Goal: Information Seeking & Learning: Understand process/instructions

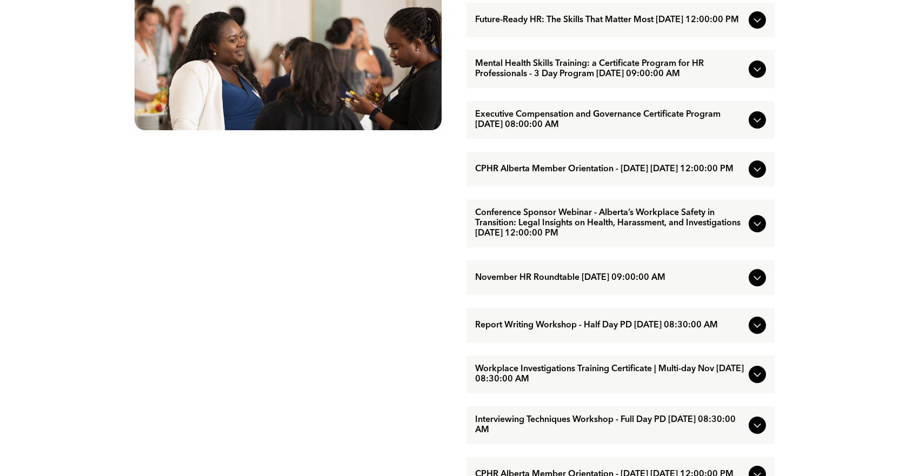
scroll to position [703, 0]
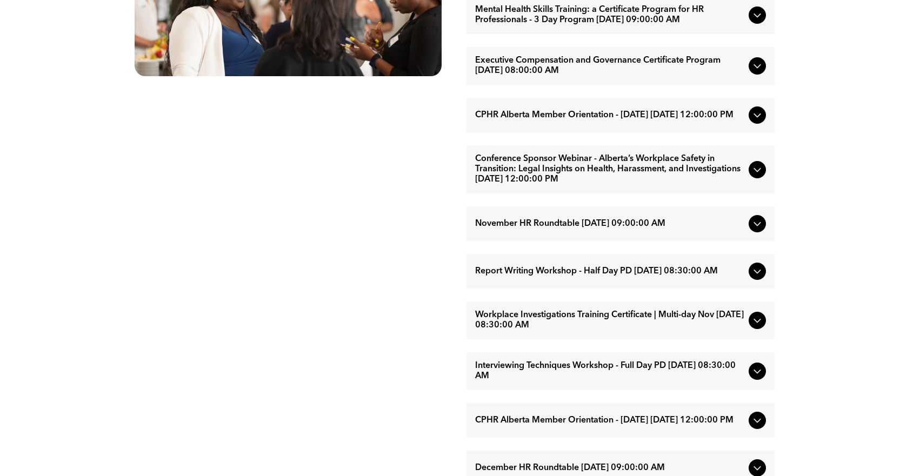
click at [760, 176] on icon at bounding box center [757, 169] width 13 height 13
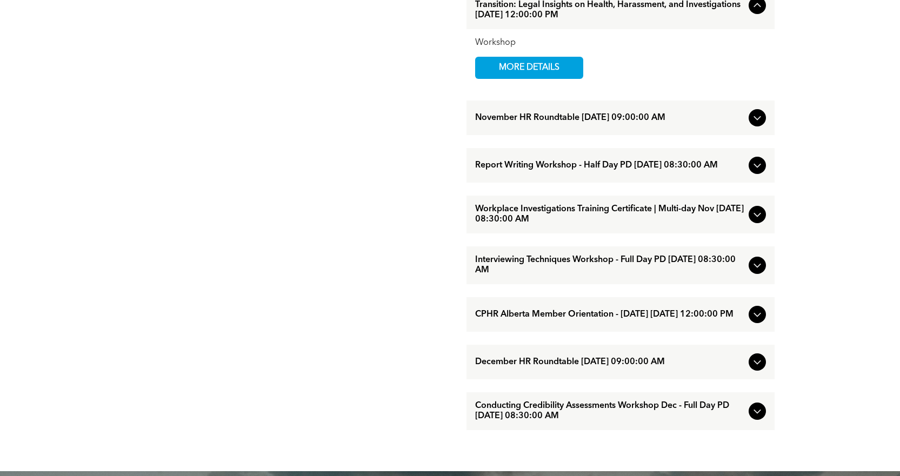
scroll to position [811, 0]
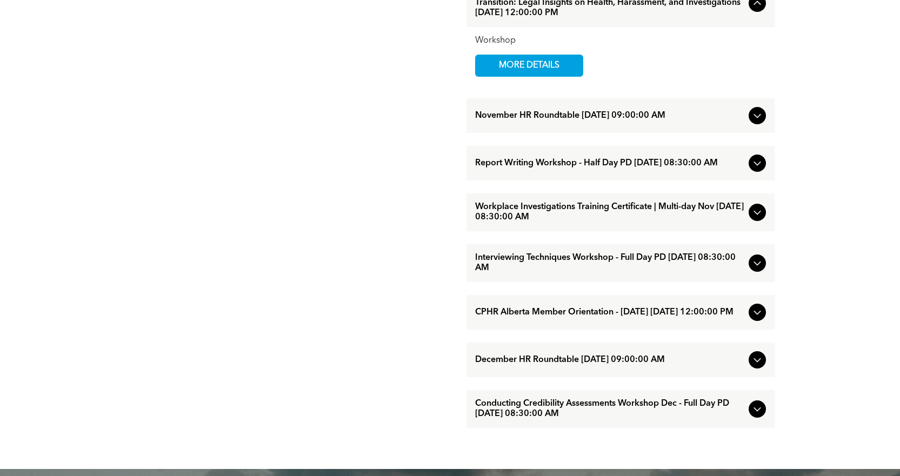
click at [760, 171] on div at bounding box center [756, 163] width 17 height 17
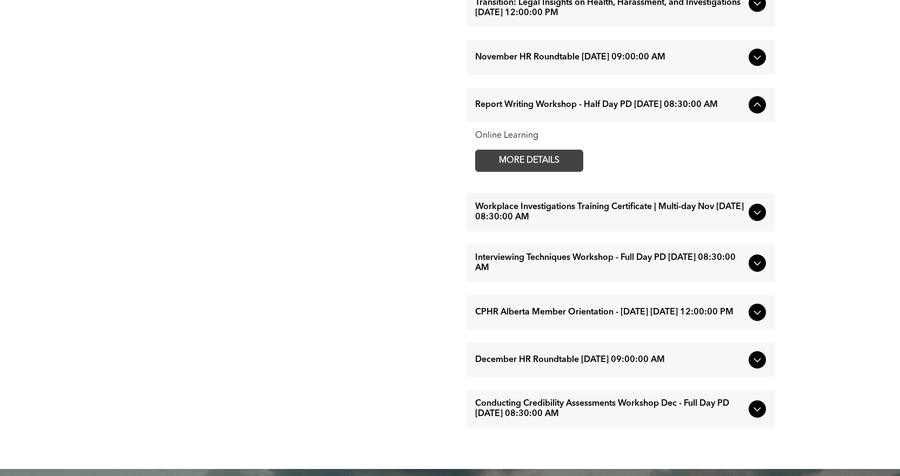
click at [558, 171] on span "MORE DETAILS" at bounding box center [528, 160] width 85 height 21
click at [751, 416] on icon at bounding box center [757, 409] width 13 height 13
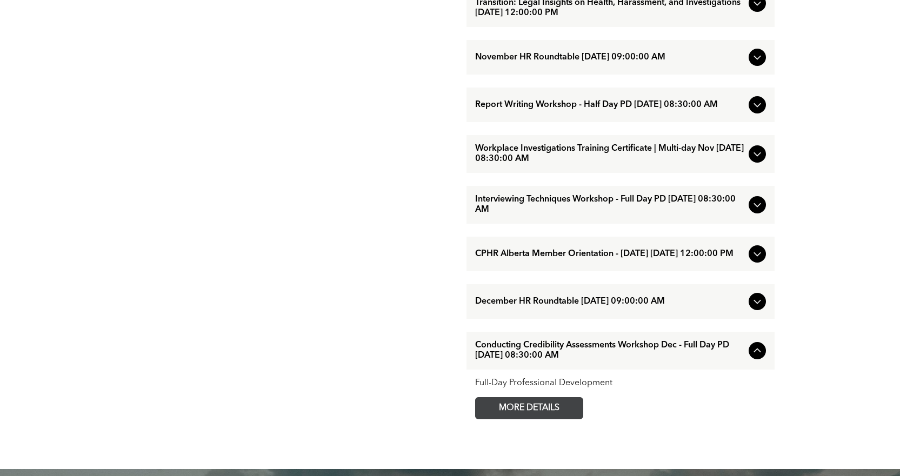
click at [559, 419] on span "MORE DETAILS" at bounding box center [528, 408] width 85 height 21
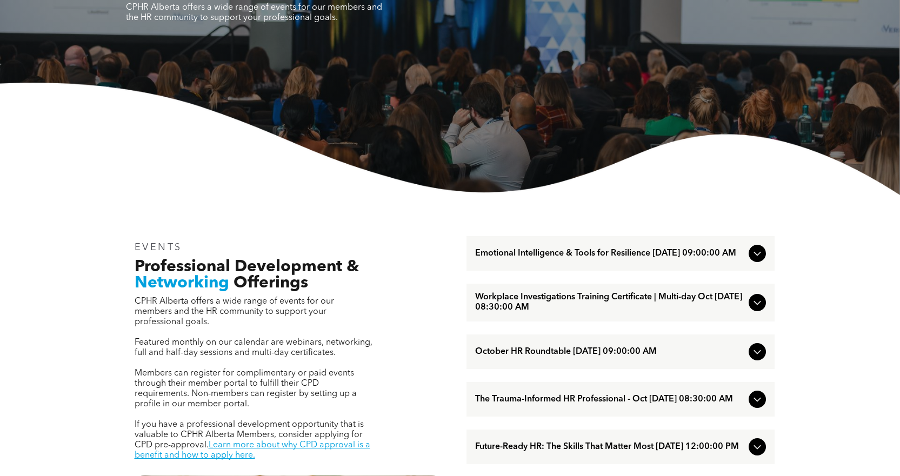
scroll to position [162, 0]
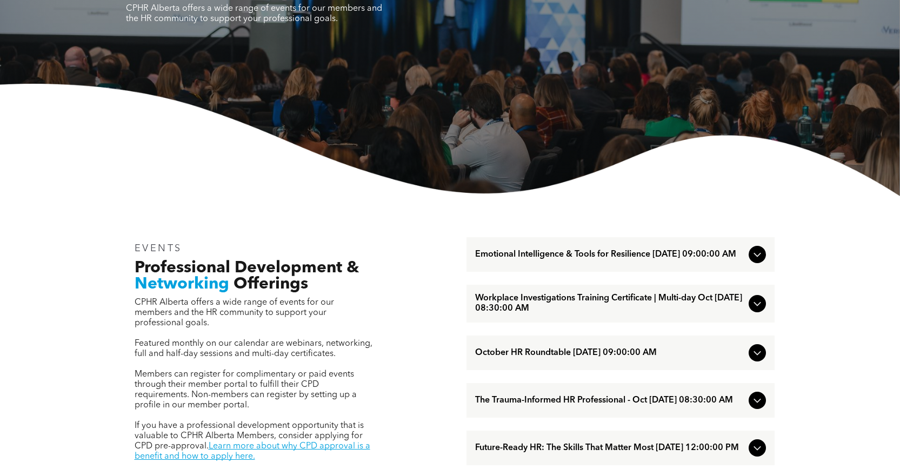
click at [761, 256] on icon at bounding box center [757, 254] width 13 height 13
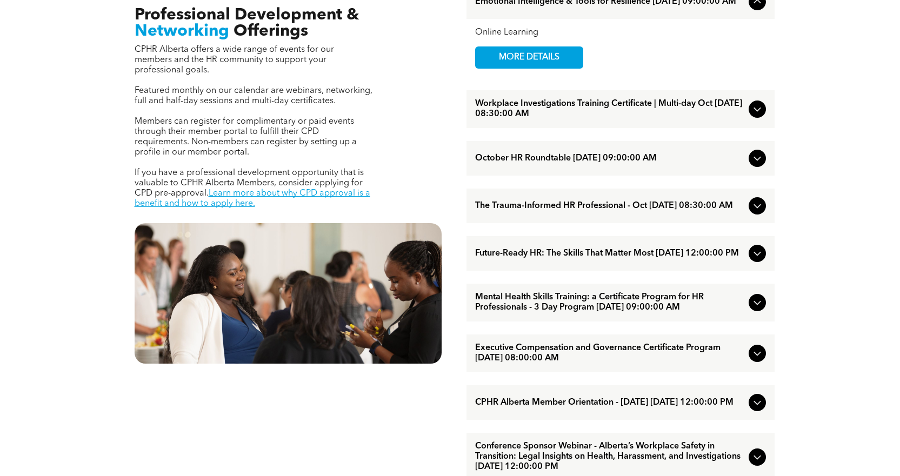
scroll to position [486, 0]
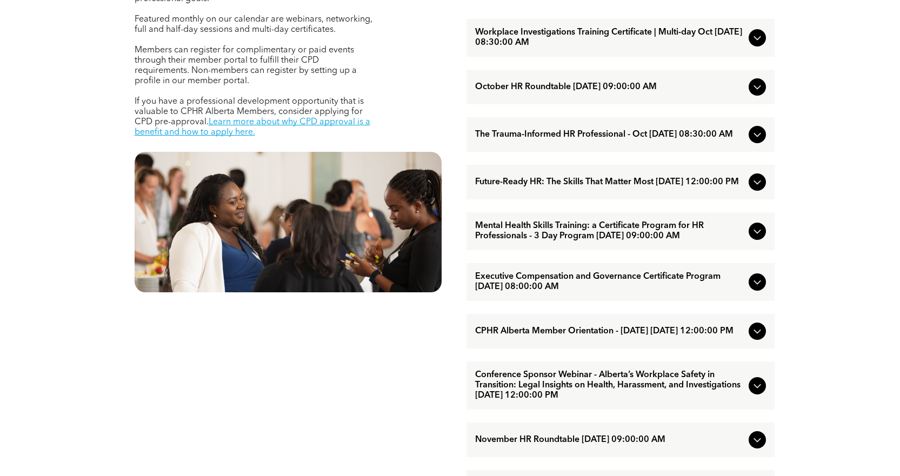
click at [751, 188] on icon at bounding box center [757, 182] width 13 height 13
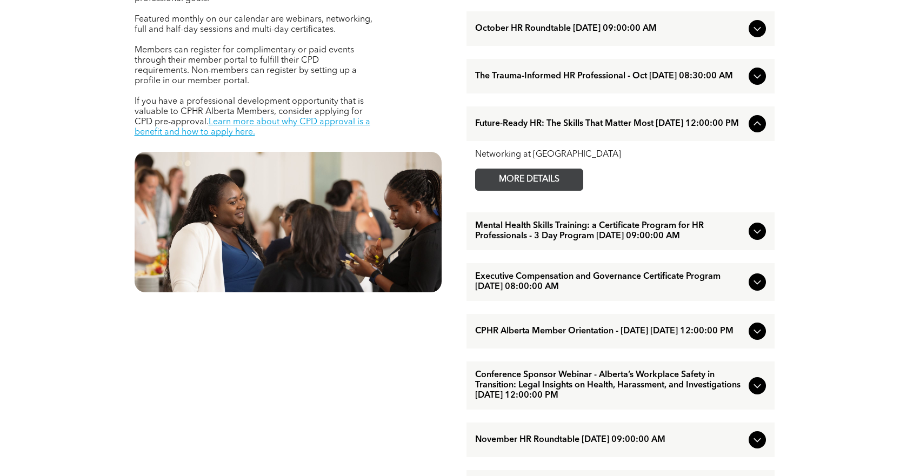
click at [525, 189] on span "MORE DETAILS" at bounding box center [528, 179] width 85 height 21
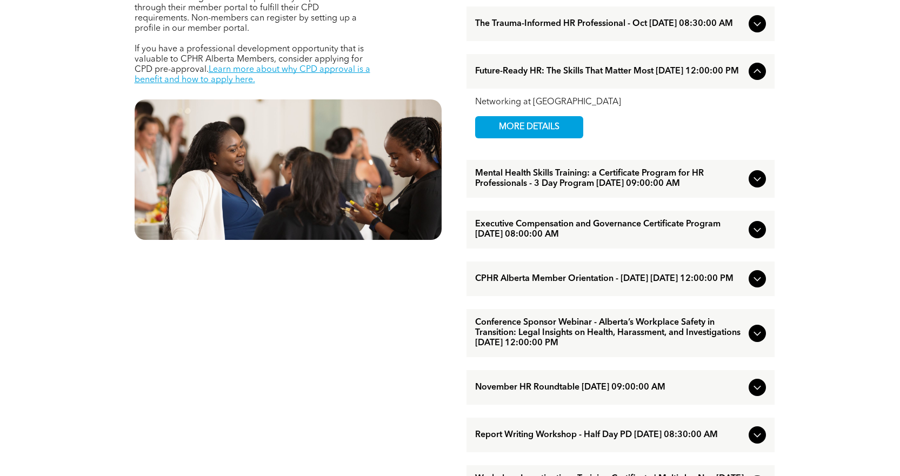
scroll to position [540, 0]
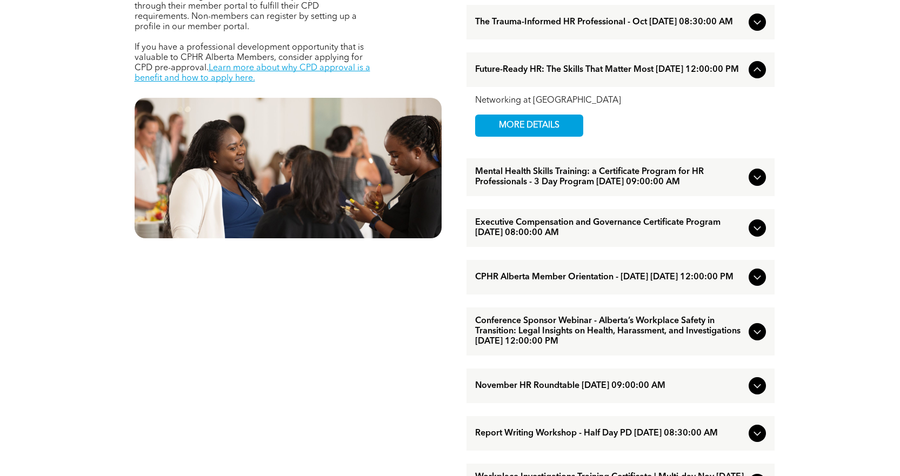
click at [755, 338] on icon at bounding box center [757, 331] width 13 height 13
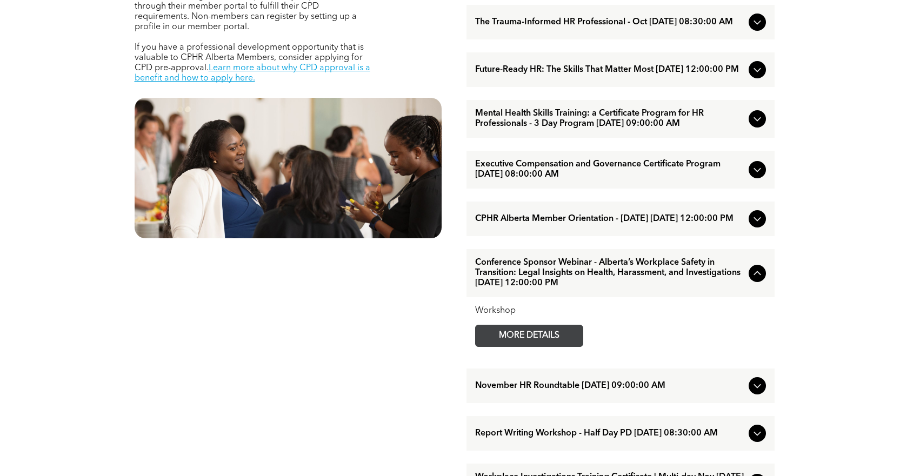
click at [569, 346] on span "MORE DETAILS" at bounding box center [528, 335] width 85 height 21
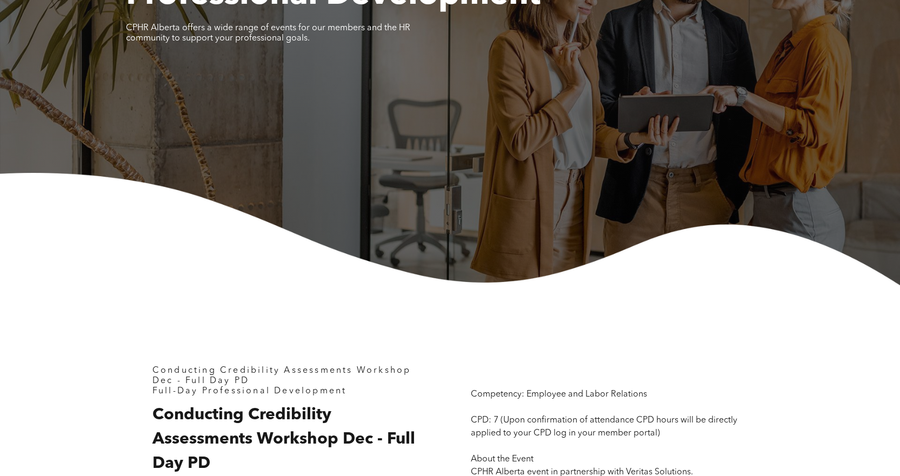
scroll to position [54, 0]
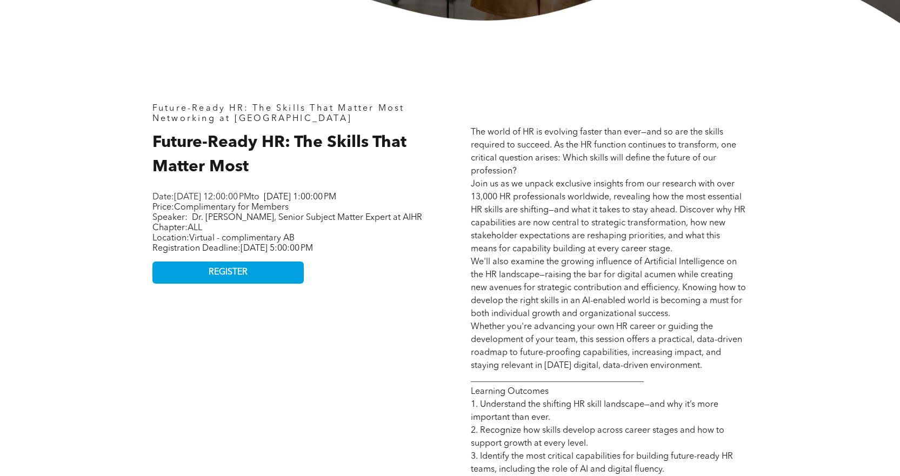
scroll to position [432, 0]
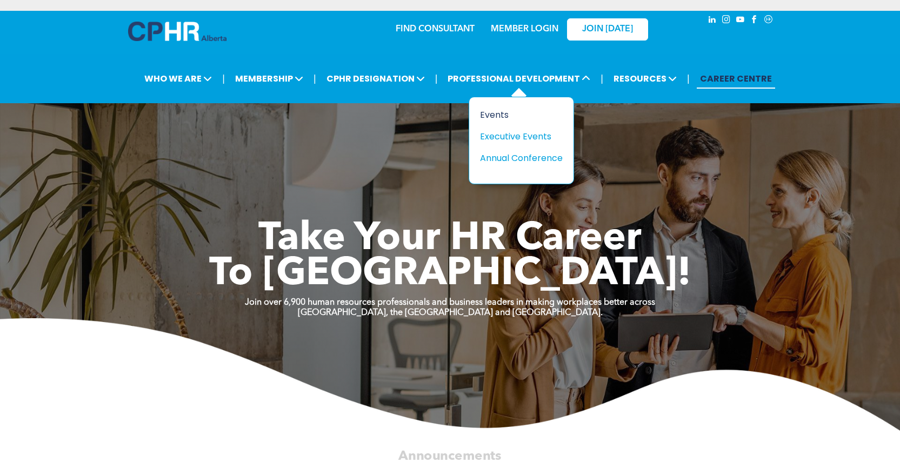
click at [506, 115] on div "Events" at bounding box center [517, 115] width 75 height 14
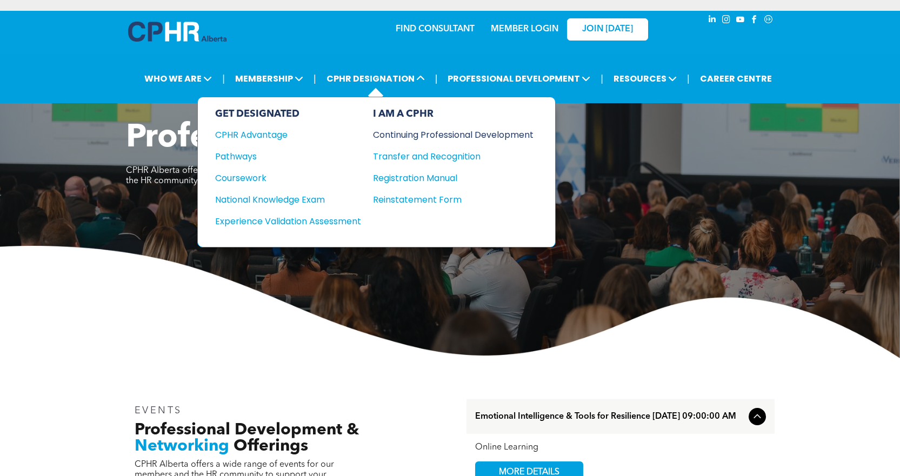
click at [412, 132] on div "Continuing Professional Development" at bounding box center [445, 135] width 144 height 14
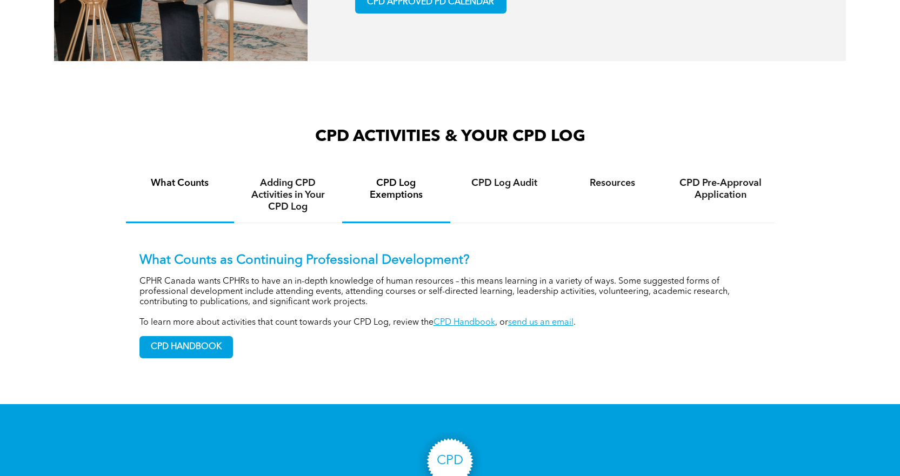
scroll to position [703, 0]
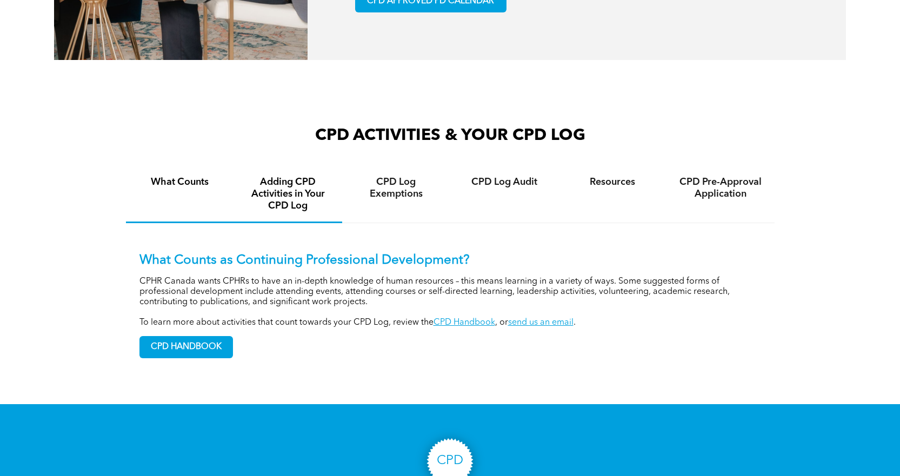
click at [303, 191] on h4 "Adding CPD Activities in Your CPD Log" at bounding box center [288, 194] width 89 height 36
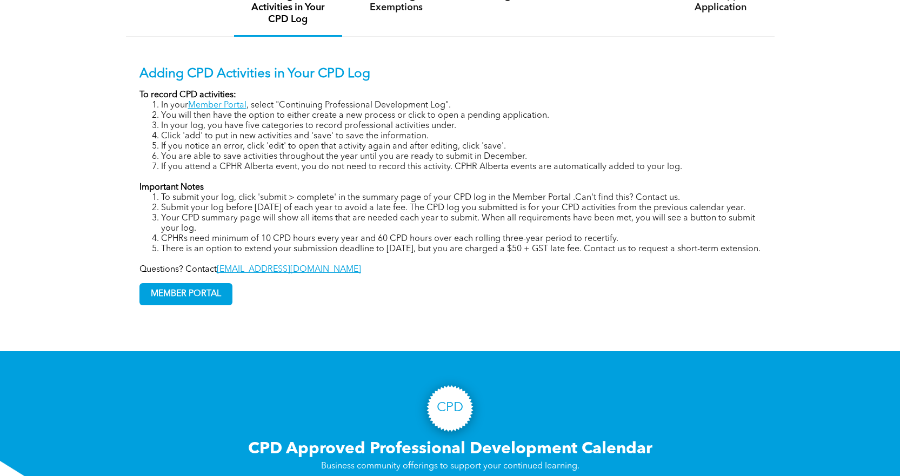
scroll to position [865, 0]
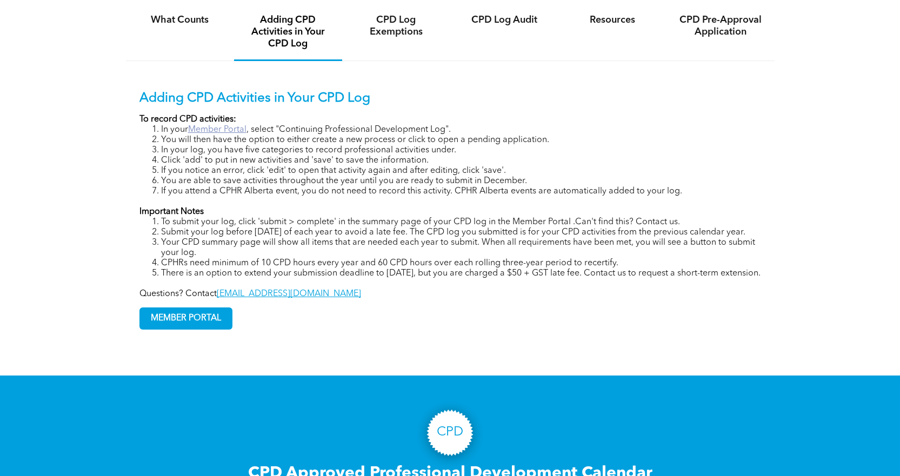
click at [210, 128] on link "Member Portal" at bounding box center [217, 129] width 58 height 9
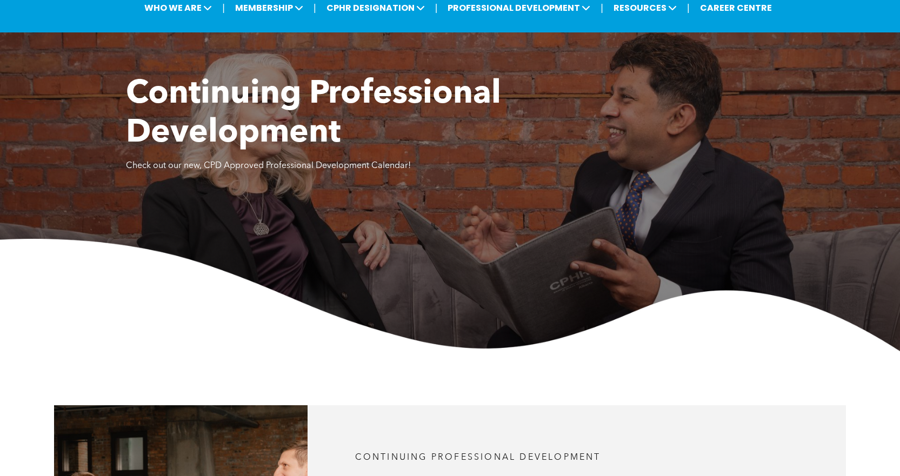
scroll to position [0, 0]
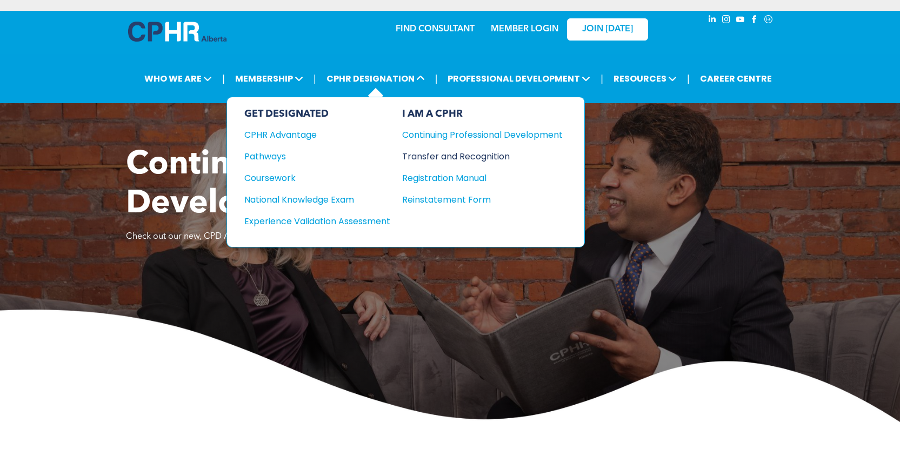
click at [481, 155] on div "Transfer and Recognition" at bounding box center [474, 157] width 144 height 14
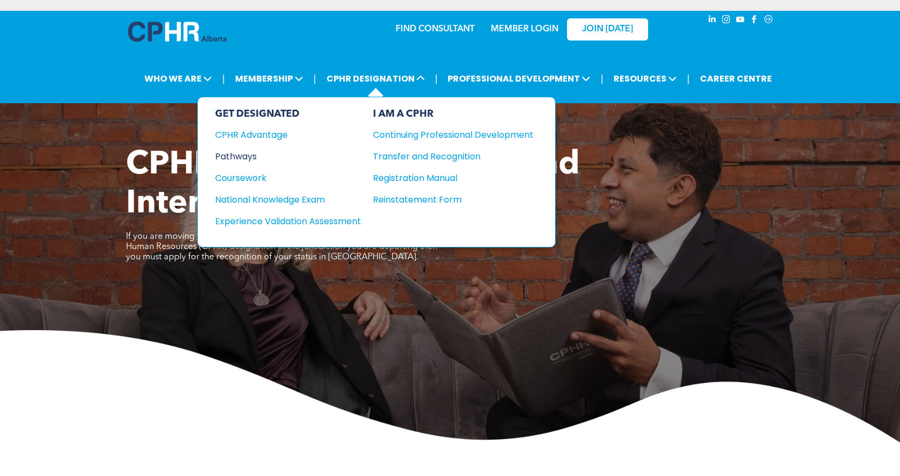
click at [247, 156] on div "Pathways" at bounding box center [280, 157] width 131 height 14
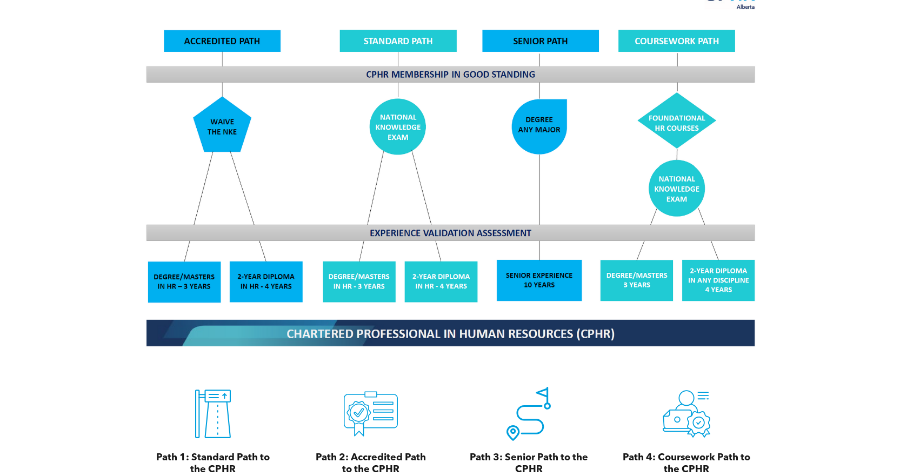
scroll to position [919, 0]
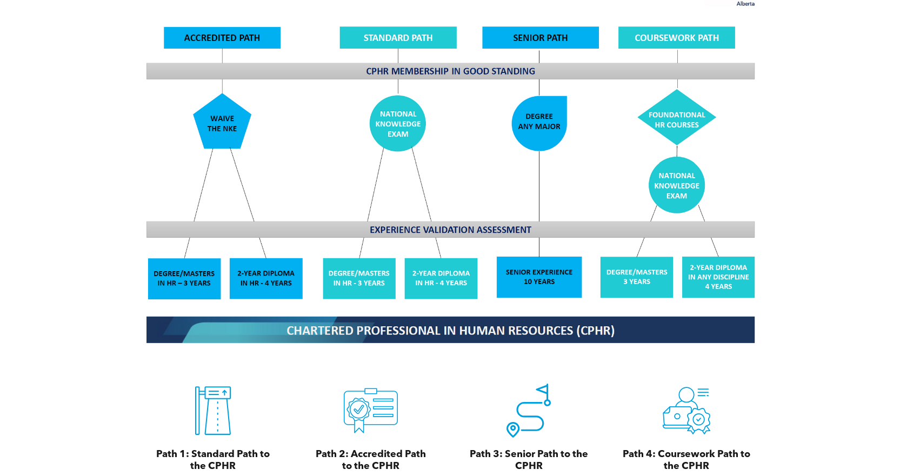
click at [286, 271] on img at bounding box center [450, 162] width 626 height 377
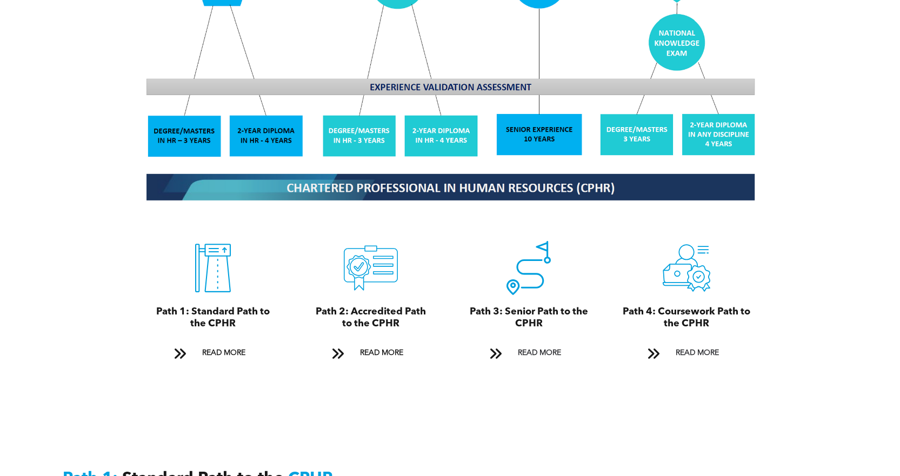
scroll to position [1081, 0]
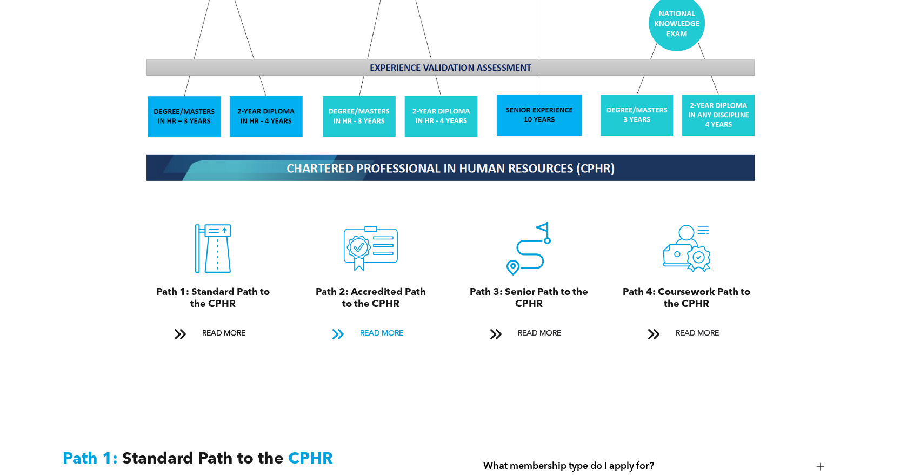
click at [375, 324] on span "READ MORE" at bounding box center [381, 334] width 51 height 20
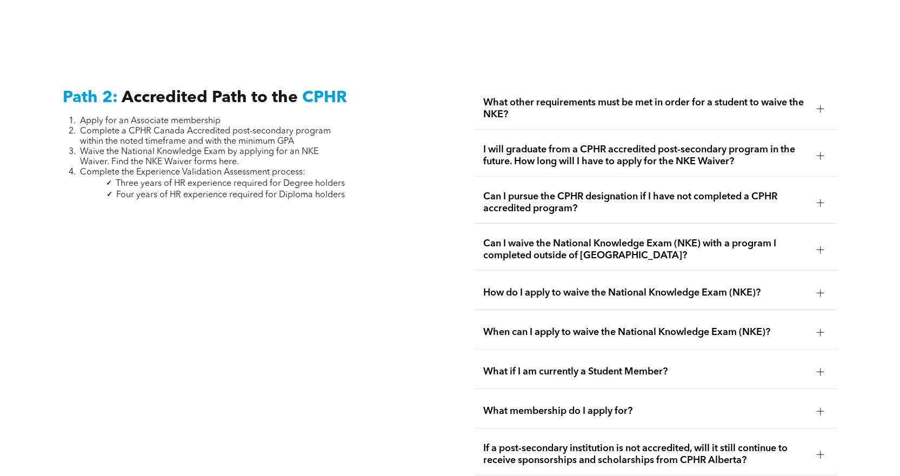
scroll to position [1735, 0]
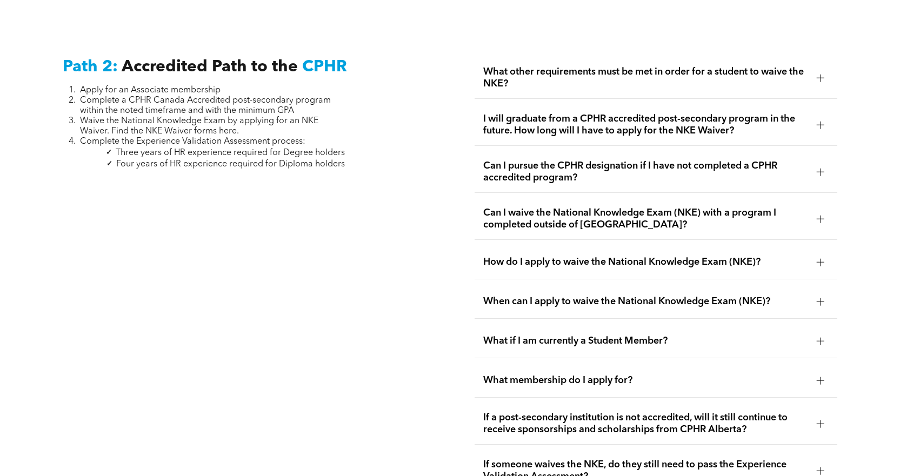
drag, startPoint x: 614, startPoint y: 362, endPoint x: 585, endPoint y: 359, distance: 28.8
click at [613, 374] on span "What membership do I apply for?" at bounding box center [645, 380] width 325 height 12
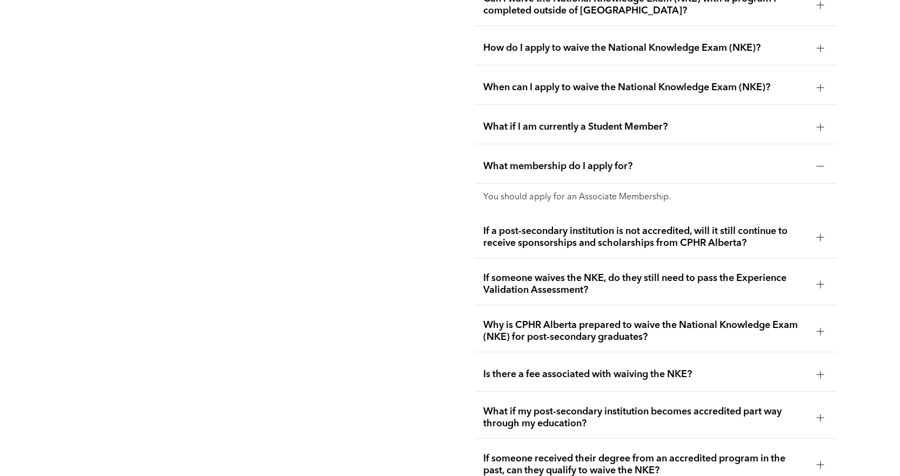
scroll to position [1951, 0]
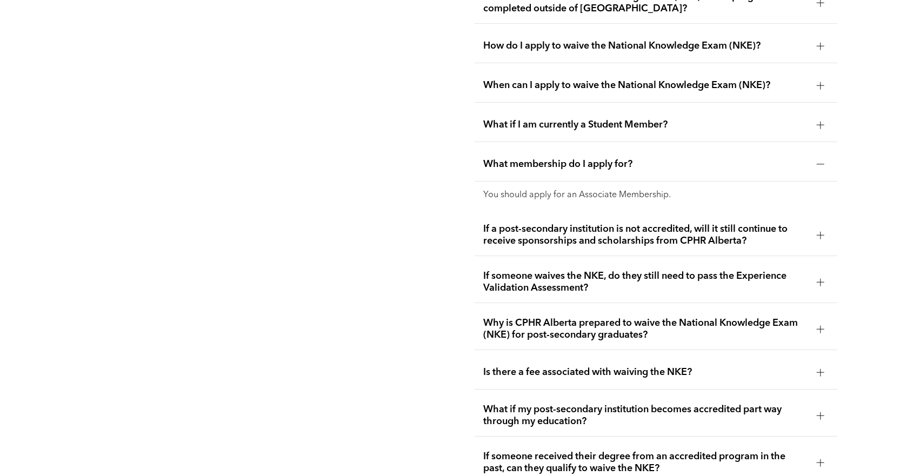
click at [603, 158] on span "What membership do I apply for?" at bounding box center [645, 164] width 325 height 12
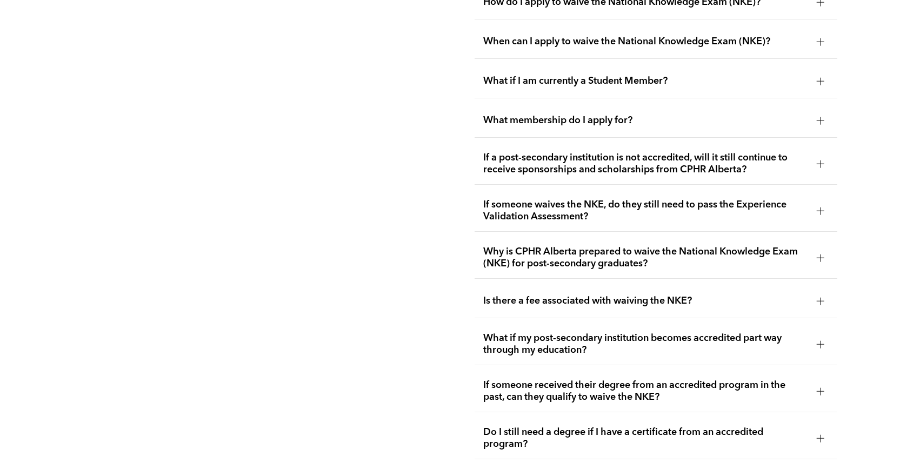
scroll to position [2059, 0]
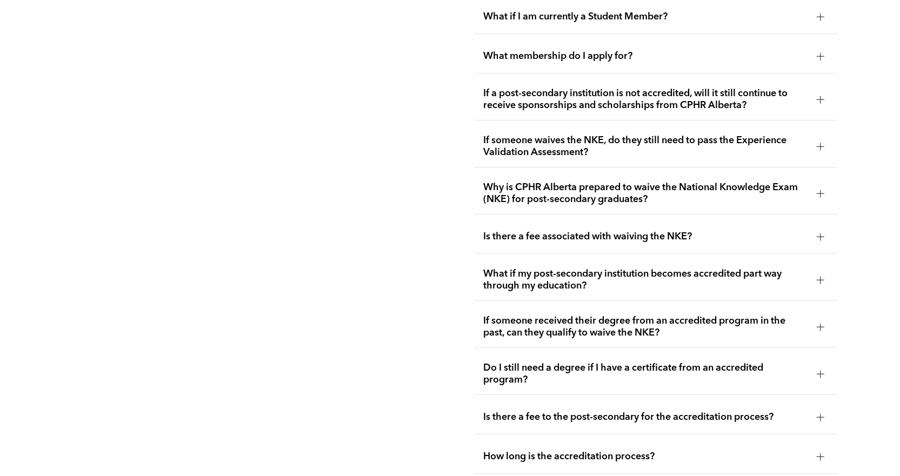
click at [678, 231] on span "Is there a fee associated with waiving the NKE?" at bounding box center [645, 237] width 325 height 12
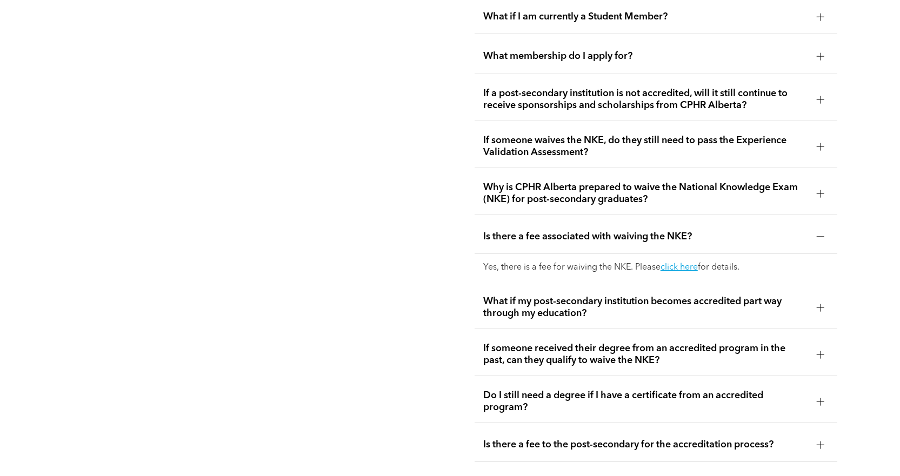
click at [625, 231] on span "Is there a fee associated with waiving the NKE?" at bounding box center [645, 237] width 325 height 12
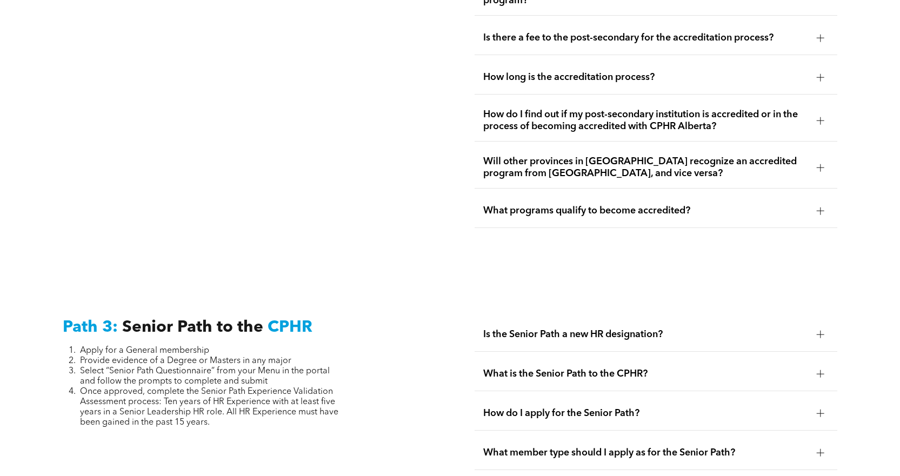
scroll to position [2438, 0]
click at [572, 206] on span "What programs qualify to become accredited?" at bounding box center [645, 212] width 325 height 12
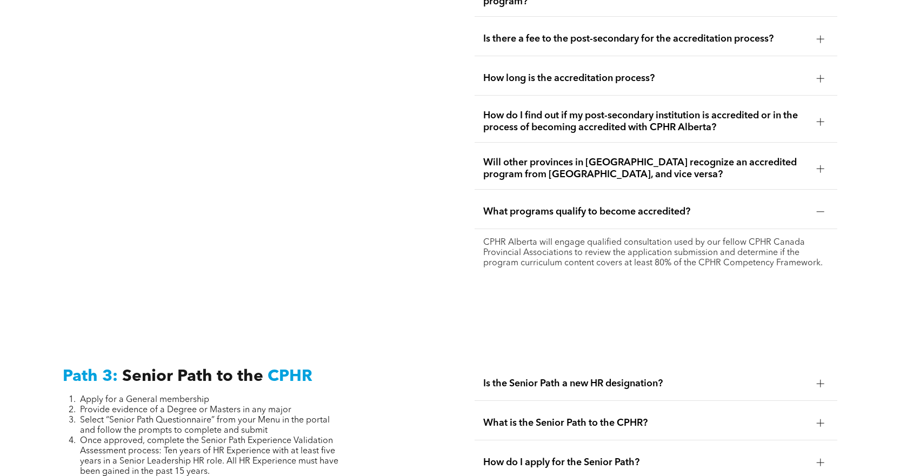
click at [572, 206] on span "What programs qualify to become accredited?" at bounding box center [645, 212] width 325 height 12
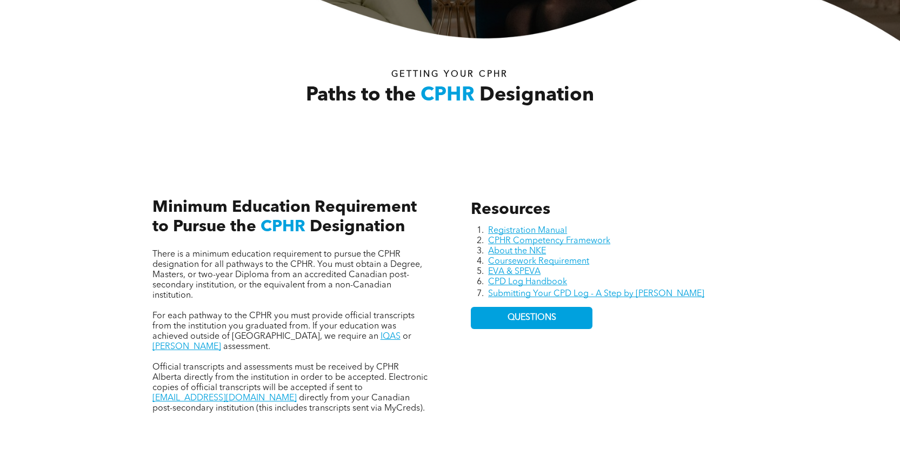
scroll to position [0, 0]
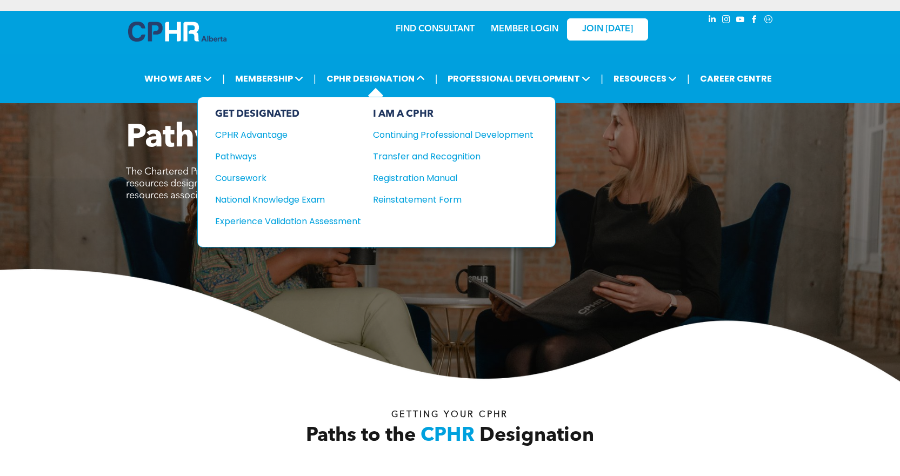
click at [406, 238] on div "GET DESIGNATED CPHR Advantage Pathways Coursework National Knowledge Exam" at bounding box center [376, 172] width 358 height 151
click at [414, 224] on div "I AM A CPHR Continuing Professional Development Transfer and Recognition Regist…" at bounding box center [453, 172] width 160 height 128
click at [422, 176] on div "Registration Manual" at bounding box center [445, 178] width 144 height 14
